Goal: Task Accomplishment & Management: Complete application form

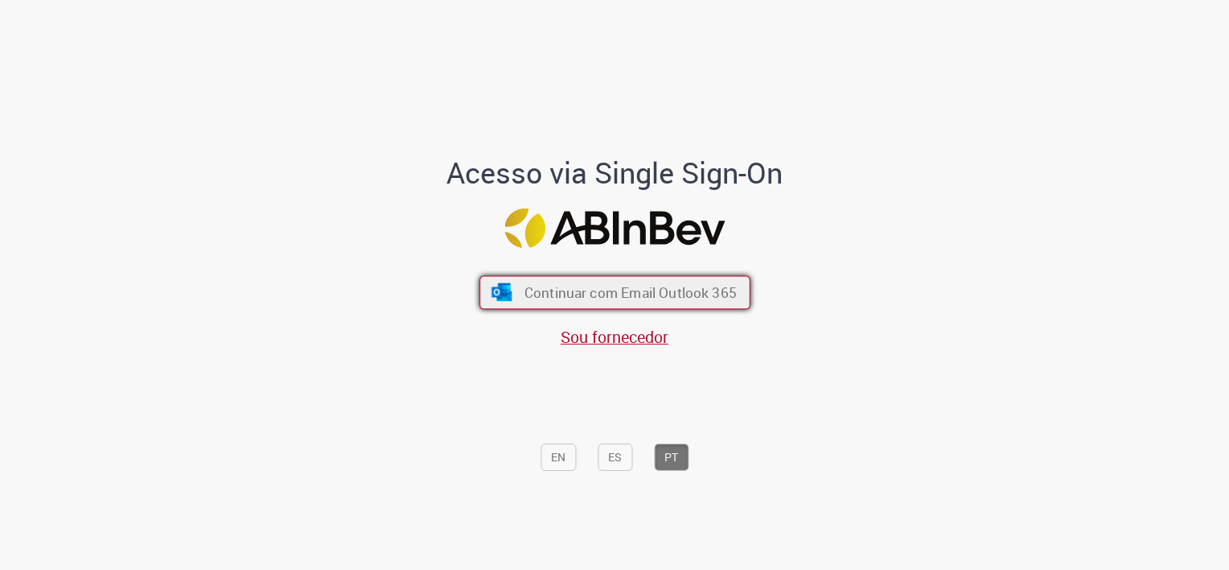
click at [583, 293] on span "Continuar com Email Outlook 365" at bounding box center [630, 292] width 212 height 19
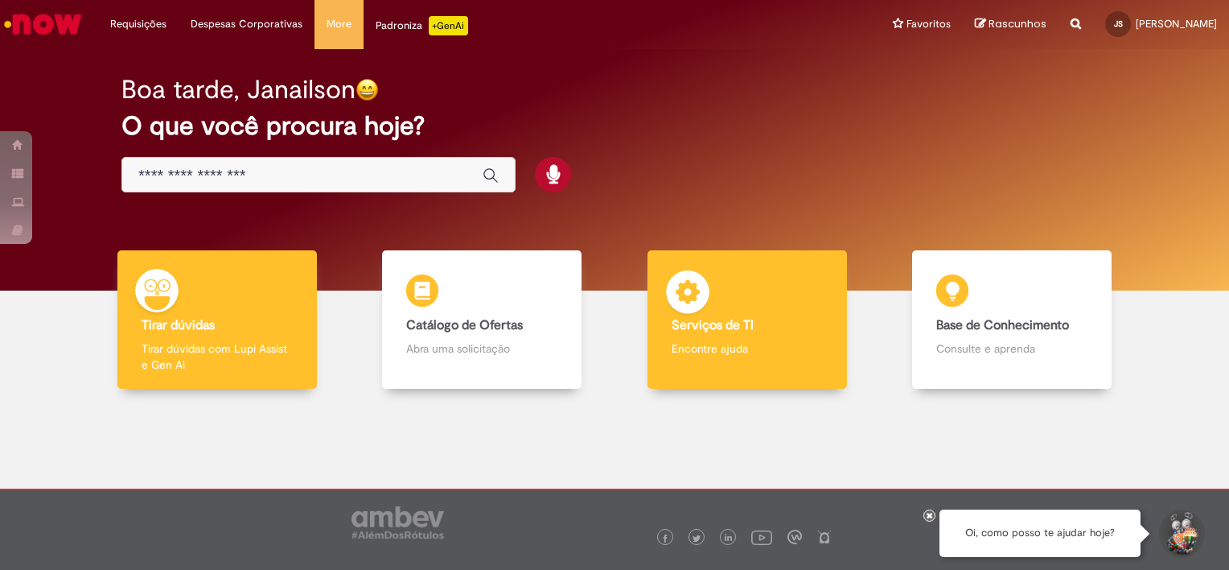
click at [692, 340] on p "Encontre ajuda" at bounding box center [747, 348] width 151 height 16
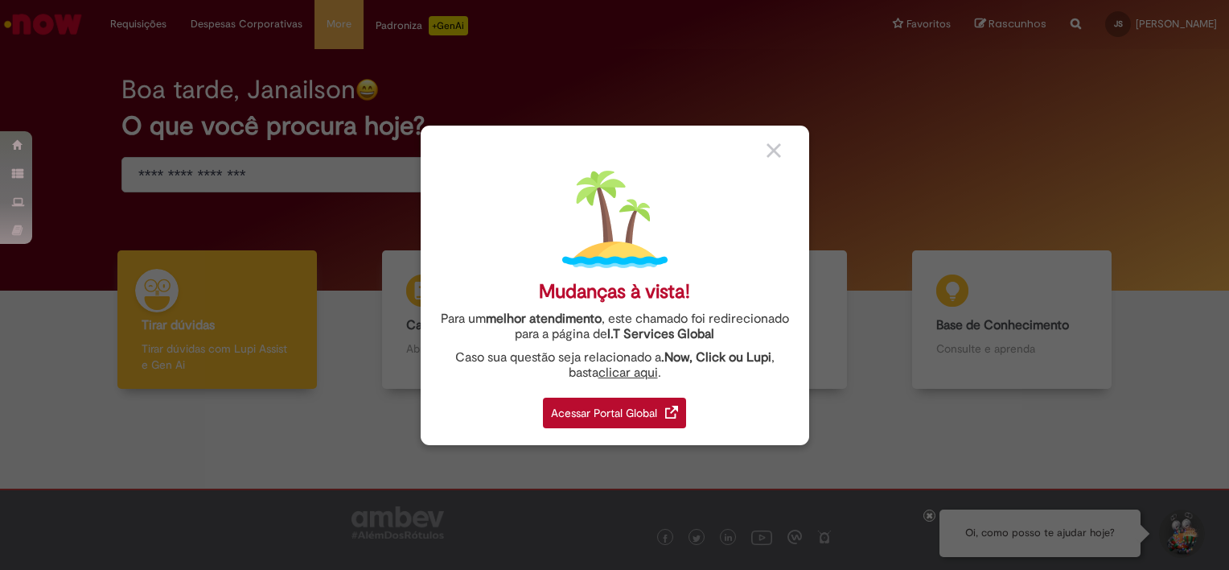
click at [621, 406] on div "Acessar Portal Global" at bounding box center [614, 412] width 143 height 31
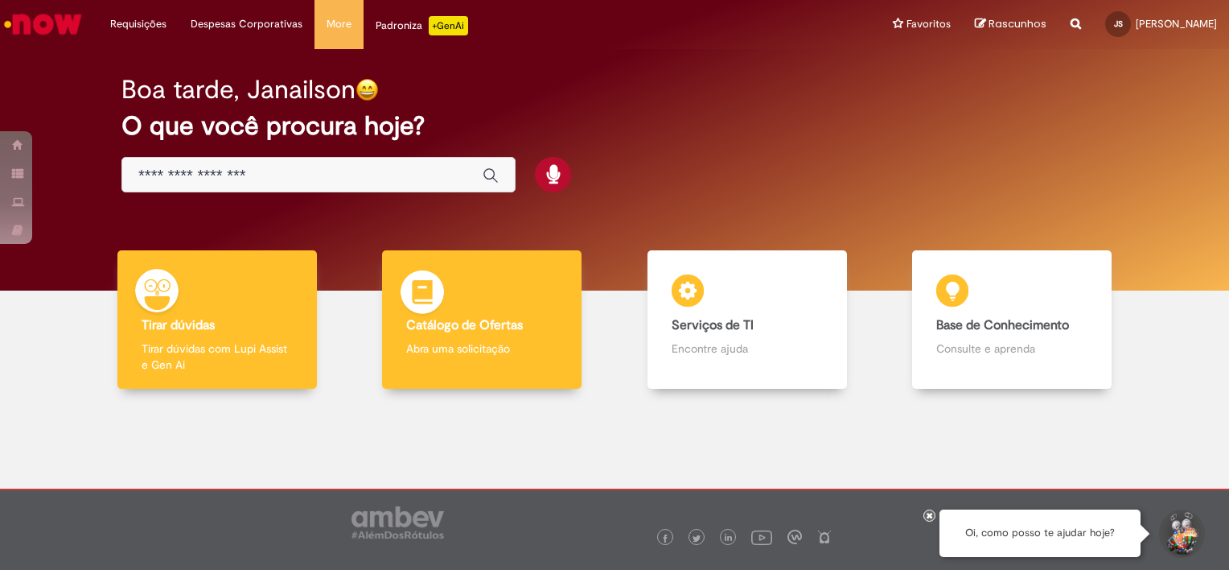
click at [454, 345] on p "Abra uma solicitação" at bounding box center [481, 348] width 151 height 16
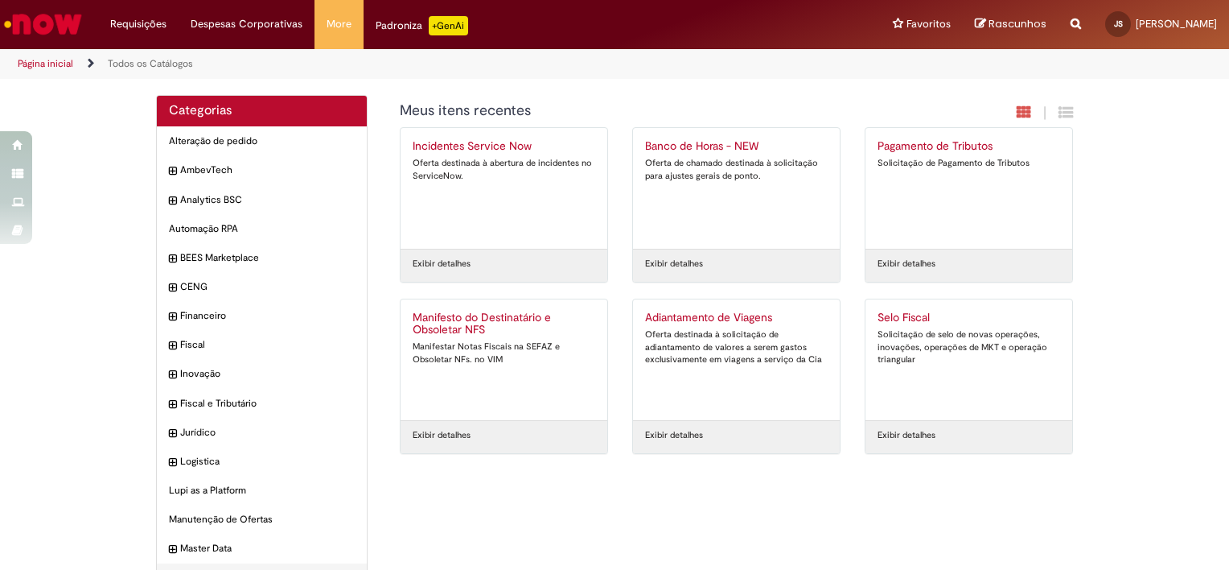
click at [487, 148] on h2 "Incidentes Service Now" at bounding box center [504, 146] width 183 height 13
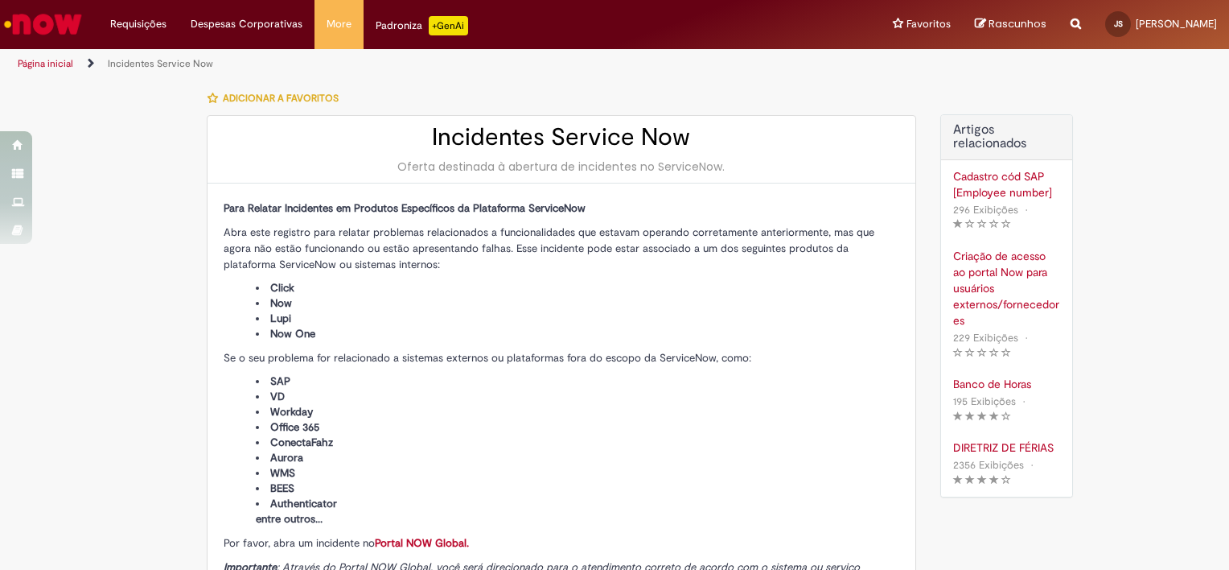
type input "**********"
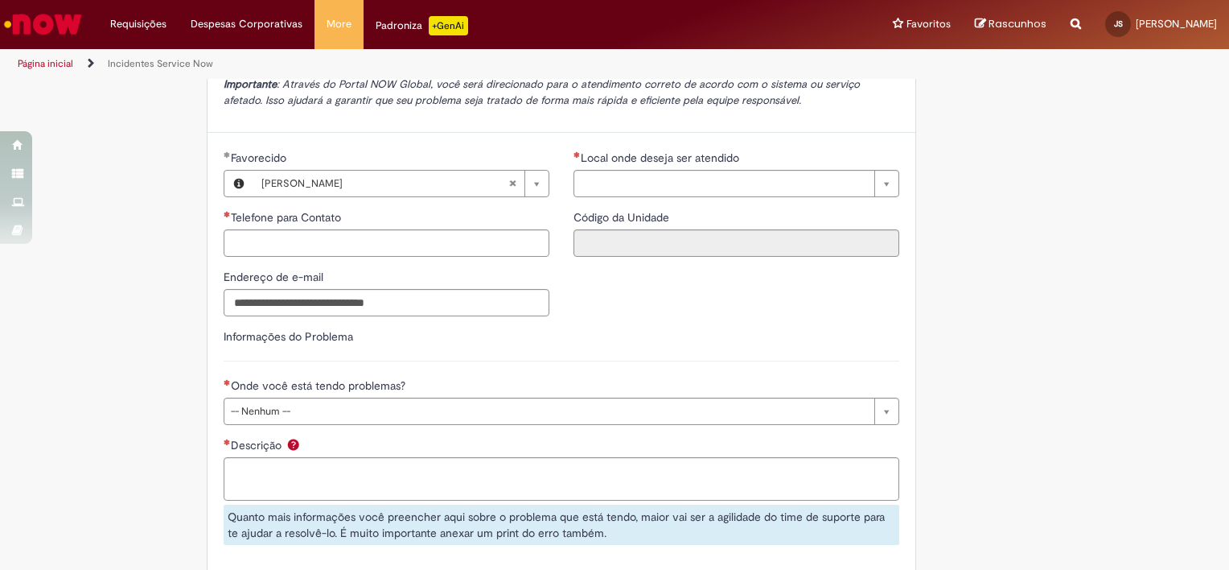
scroll to position [563, 0]
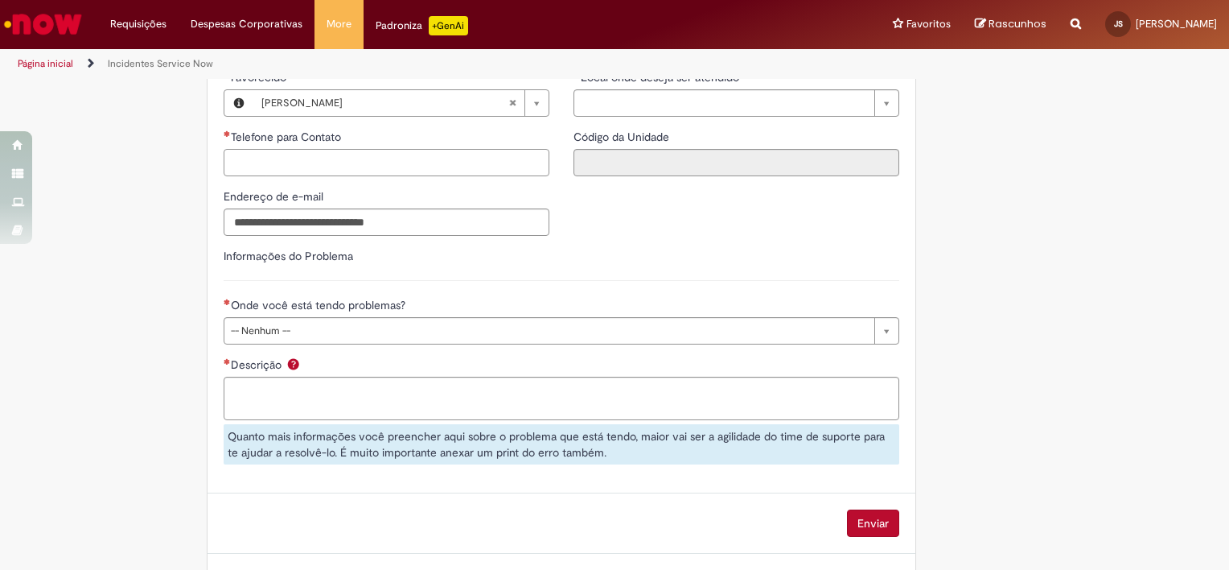
click at [280, 160] on input "Telefone para Contato" at bounding box center [387, 162] width 326 height 27
